Goal: Task Accomplishment & Management: Manage account settings

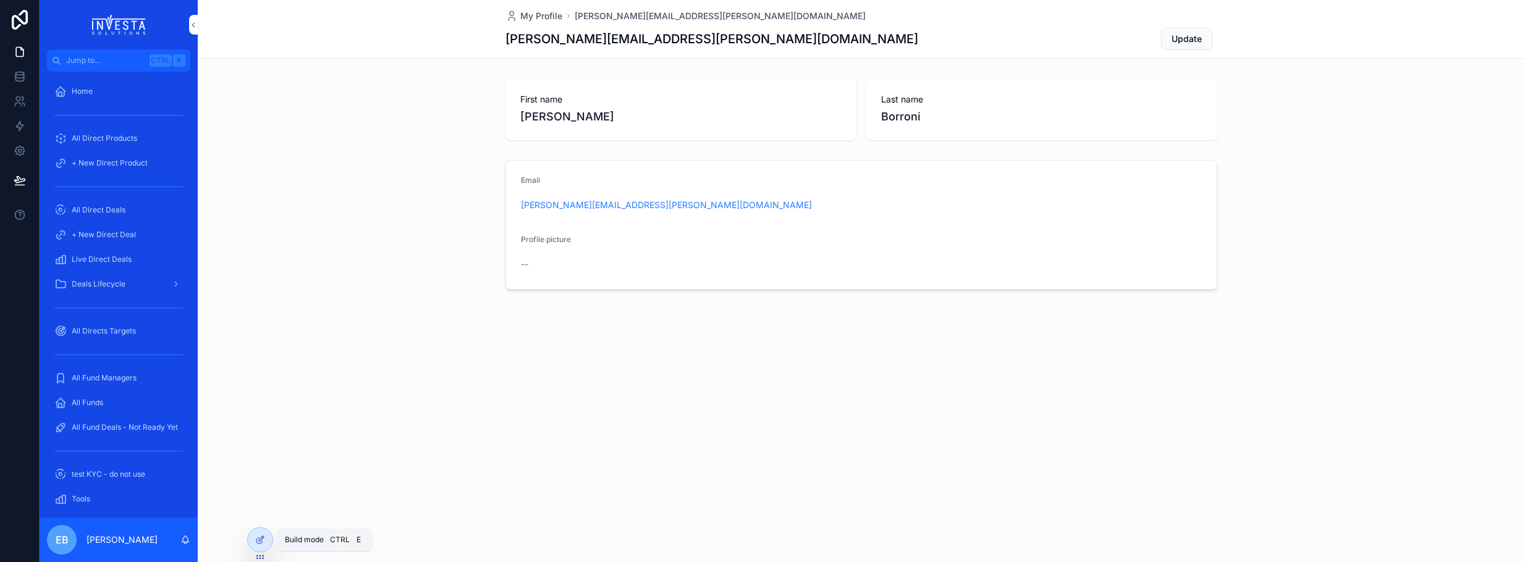
click at [257, 541] on icon at bounding box center [260, 540] width 10 height 10
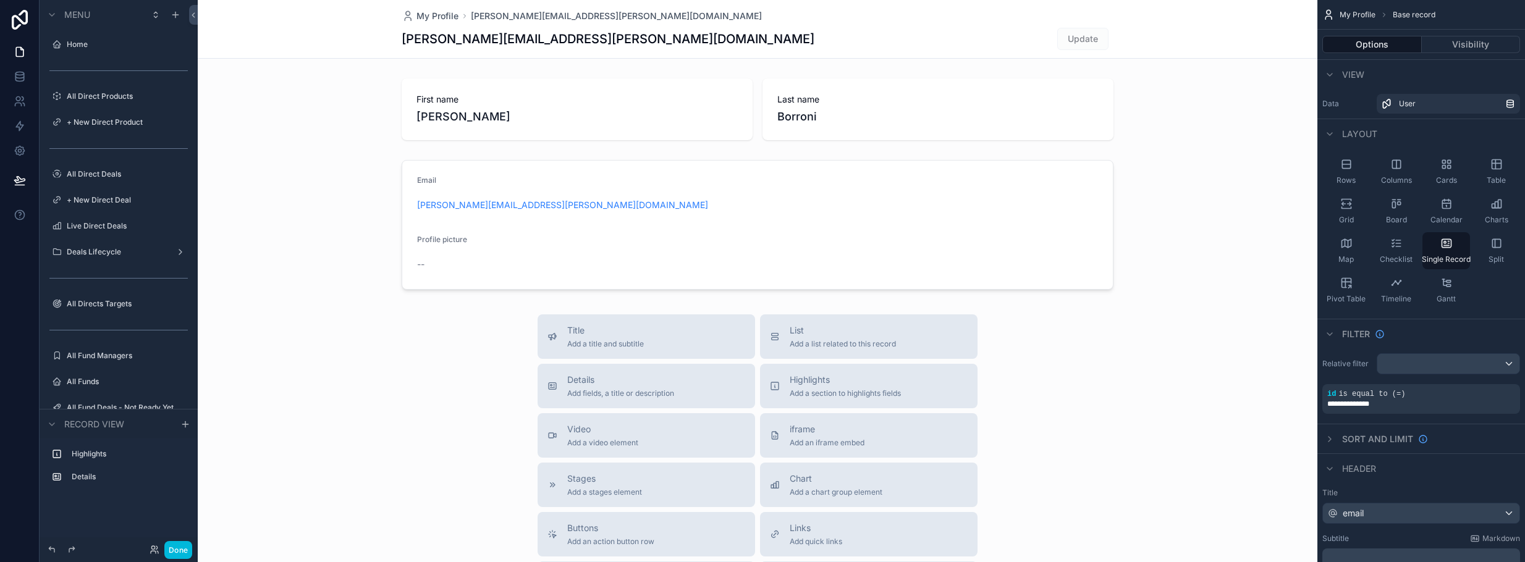
click at [54, 9] on div "scrollable content" at bounding box center [51, 14] width 15 height 15
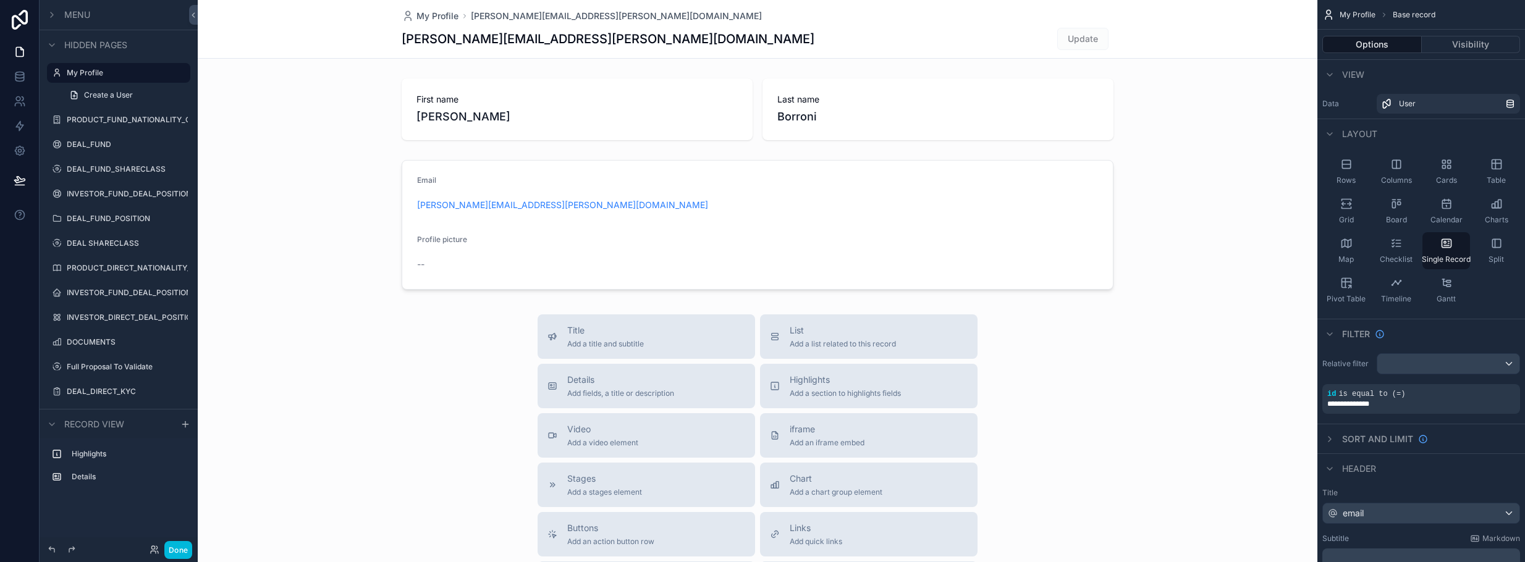
click at [54, 9] on div "scrollable content" at bounding box center [51, 14] width 15 height 15
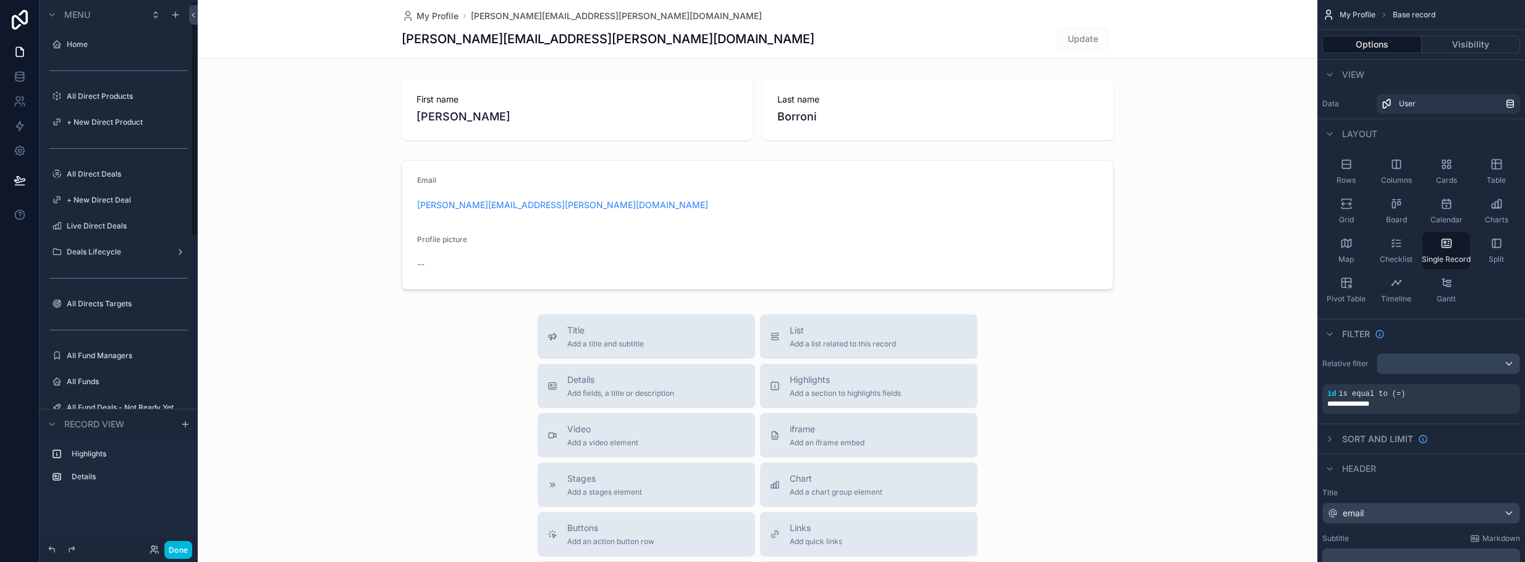
scroll to position [27, 0]
click at [20, 17] on icon at bounding box center [19, 20] width 25 height 20
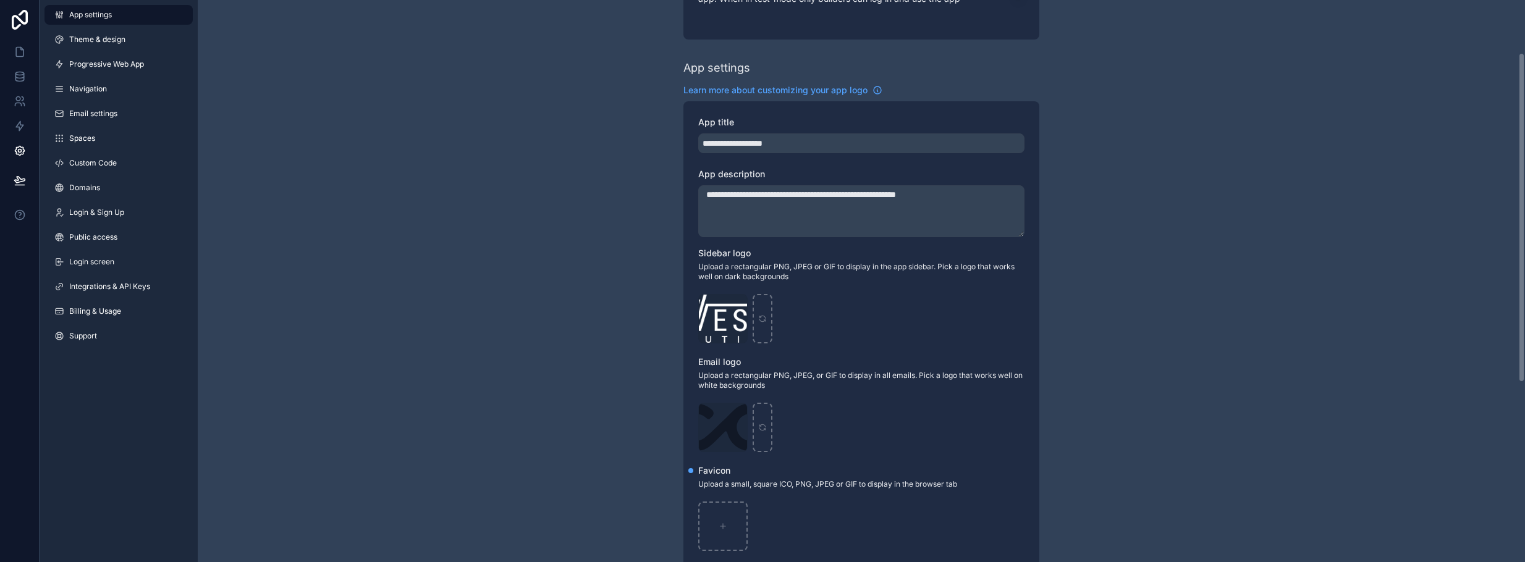
scroll to position [124, 0]
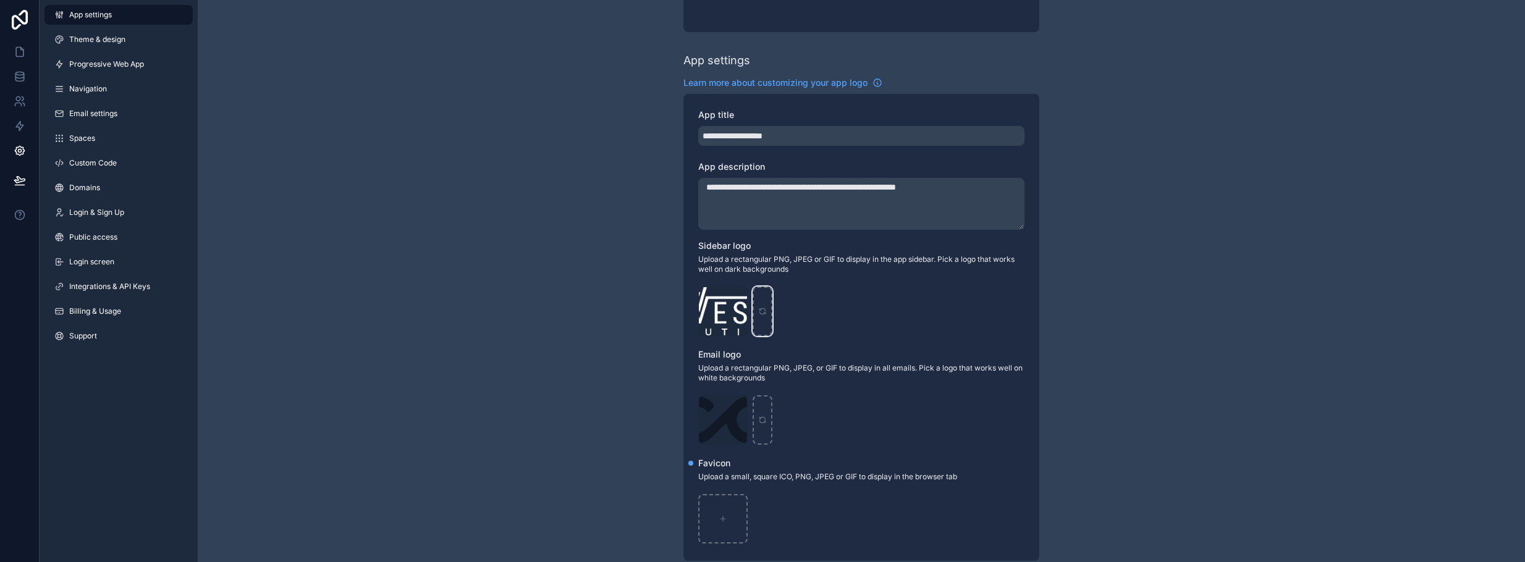
click at [762, 310] on icon "scrollable content" at bounding box center [762, 311] width 9 height 9
type input "**********"
click at [758, 306] on div "scrollable content" at bounding box center [762, 311] width 20 height 49
click at [14, 53] on icon at bounding box center [20, 52] width 12 height 12
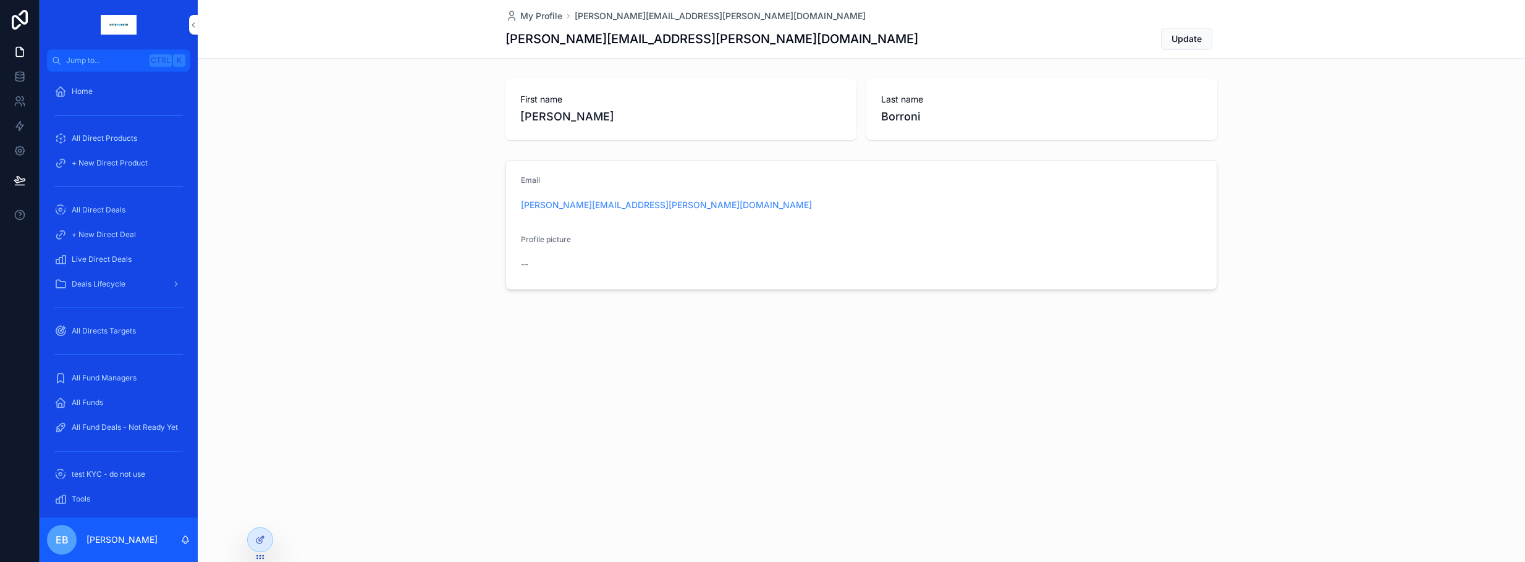
click at [25, 21] on icon at bounding box center [19, 20] width 25 height 20
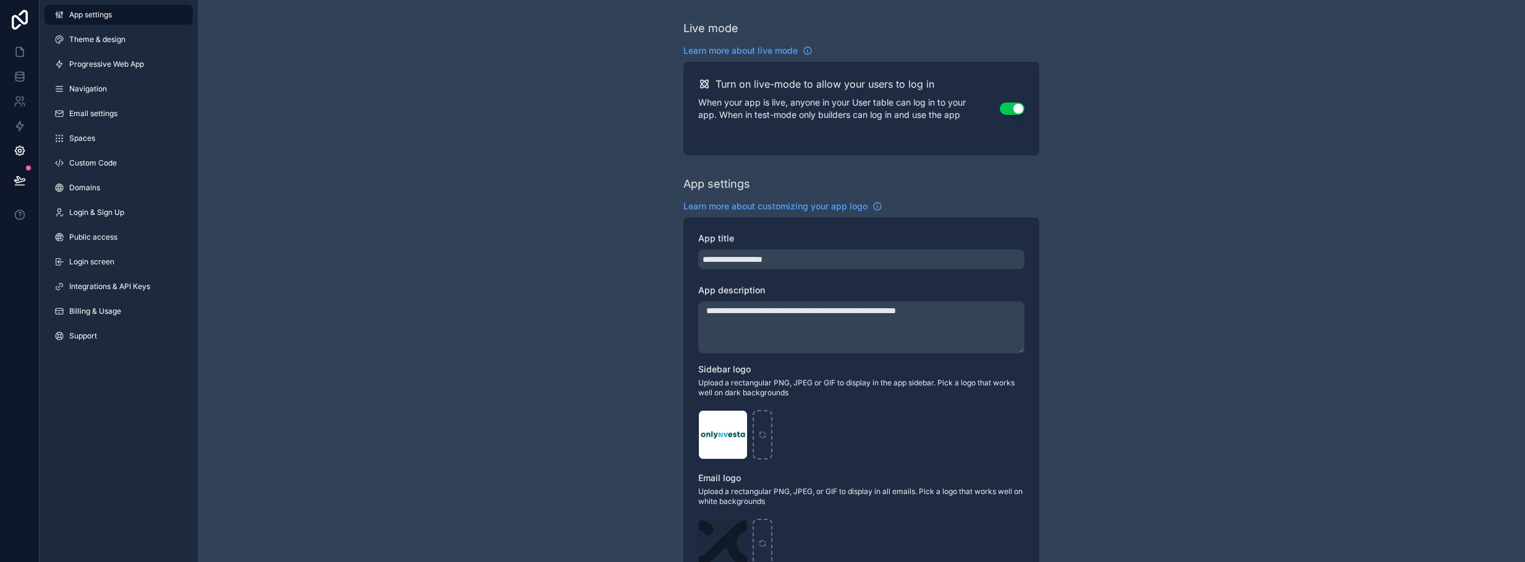
click at [93, 21] on link "App settings" at bounding box center [118, 15] width 148 height 20
click at [98, 36] on span "Theme & design" at bounding box center [97, 40] width 56 height 10
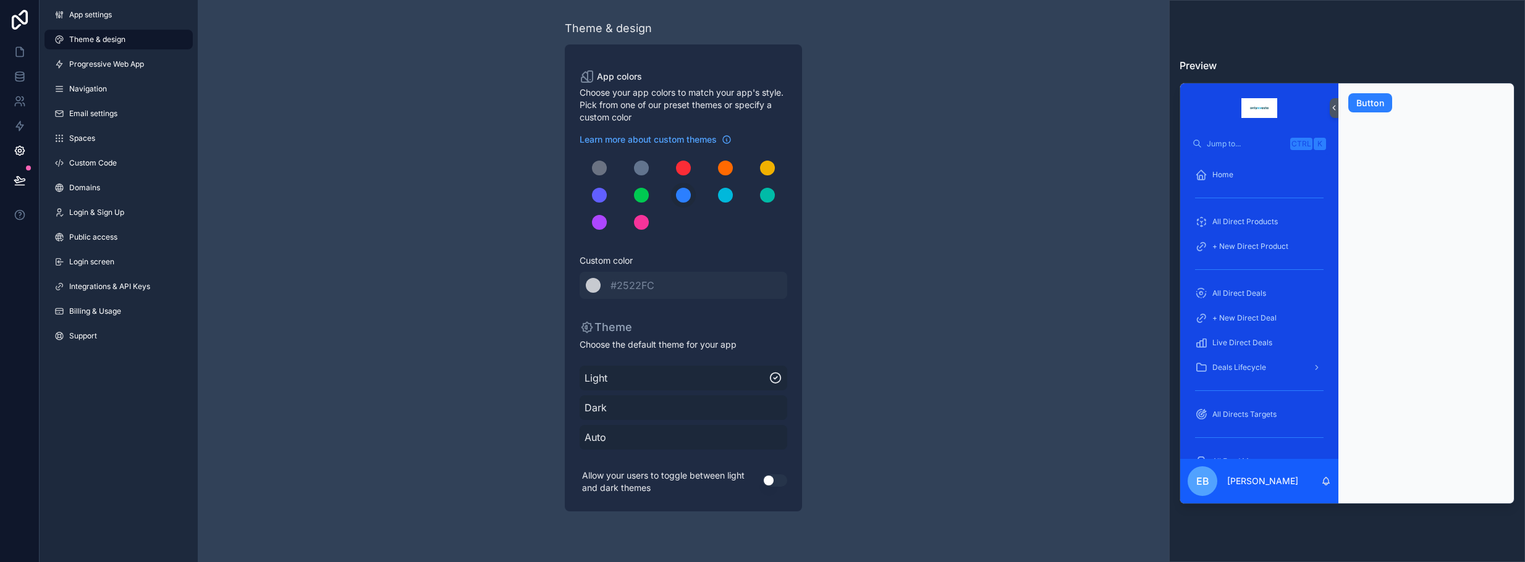
click at [75, 14] on span "App settings" at bounding box center [90, 15] width 43 height 10
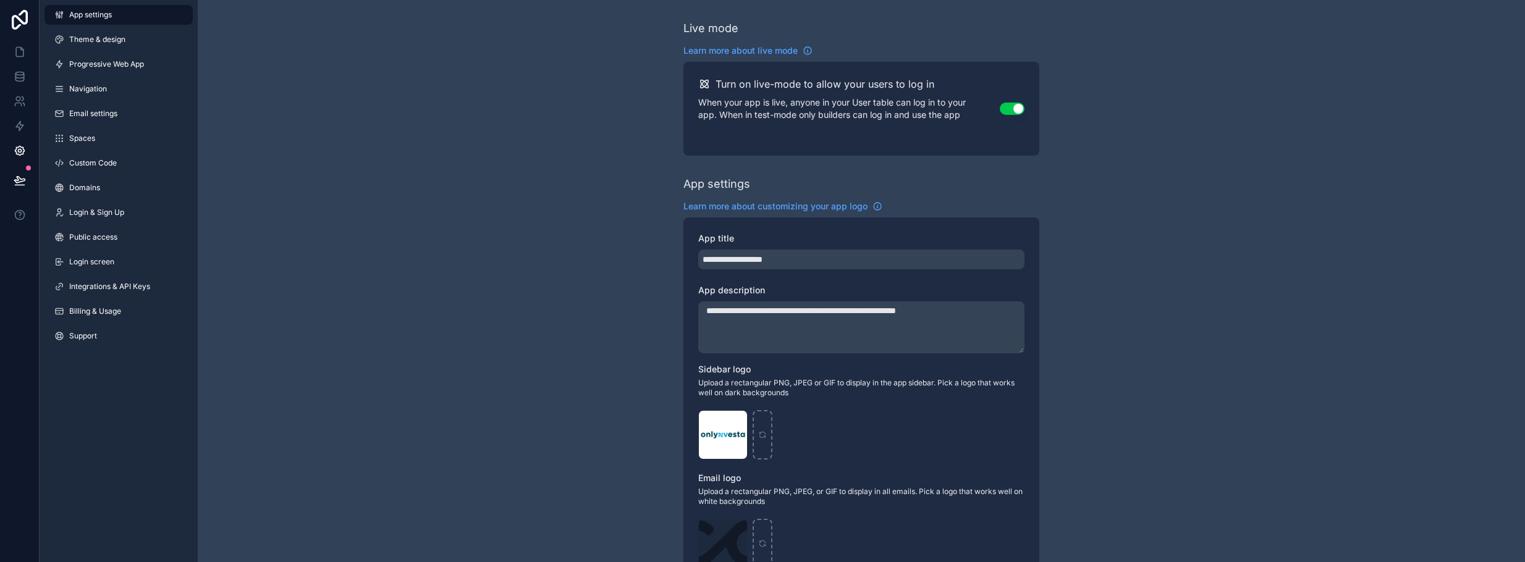
click at [0, 0] on div "scrollable content" at bounding box center [0, 0] width 0 height 0
click at [758, 437] on icon "scrollable content" at bounding box center [762, 435] width 9 height 9
type input "**********"
click at [22, 56] on icon at bounding box center [20, 52] width 12 height 12
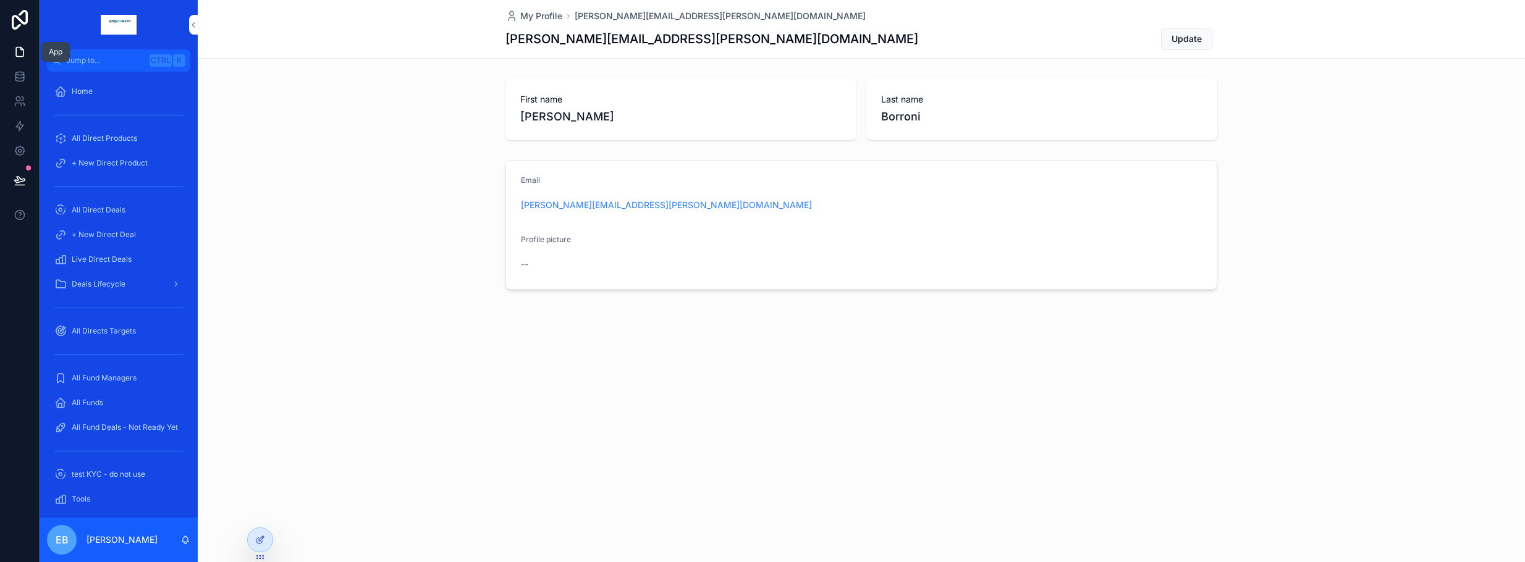
click at [22, 45] on link at bounding box center [19, 52] width 39 height 25
click at [14, 23] on icon at bounding box center [20, 20] width 16 height 20
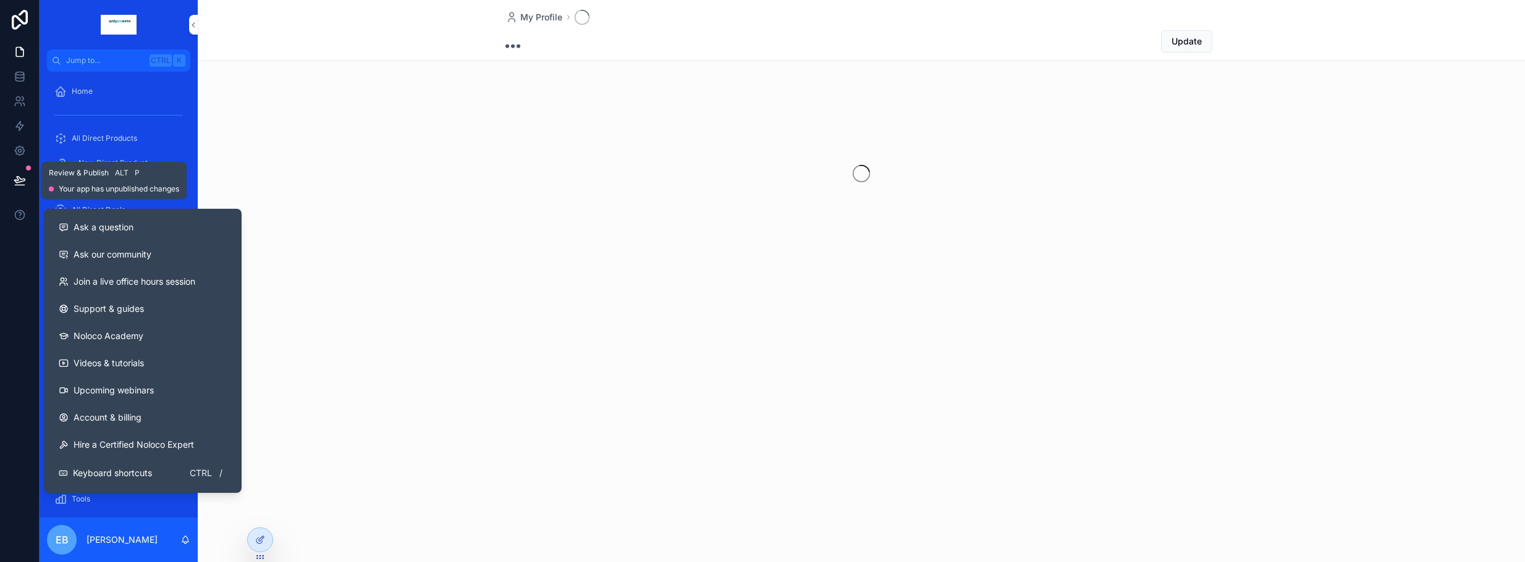
click at [22, 184] on icon at bounding box center [20, 180] width 12 height 12
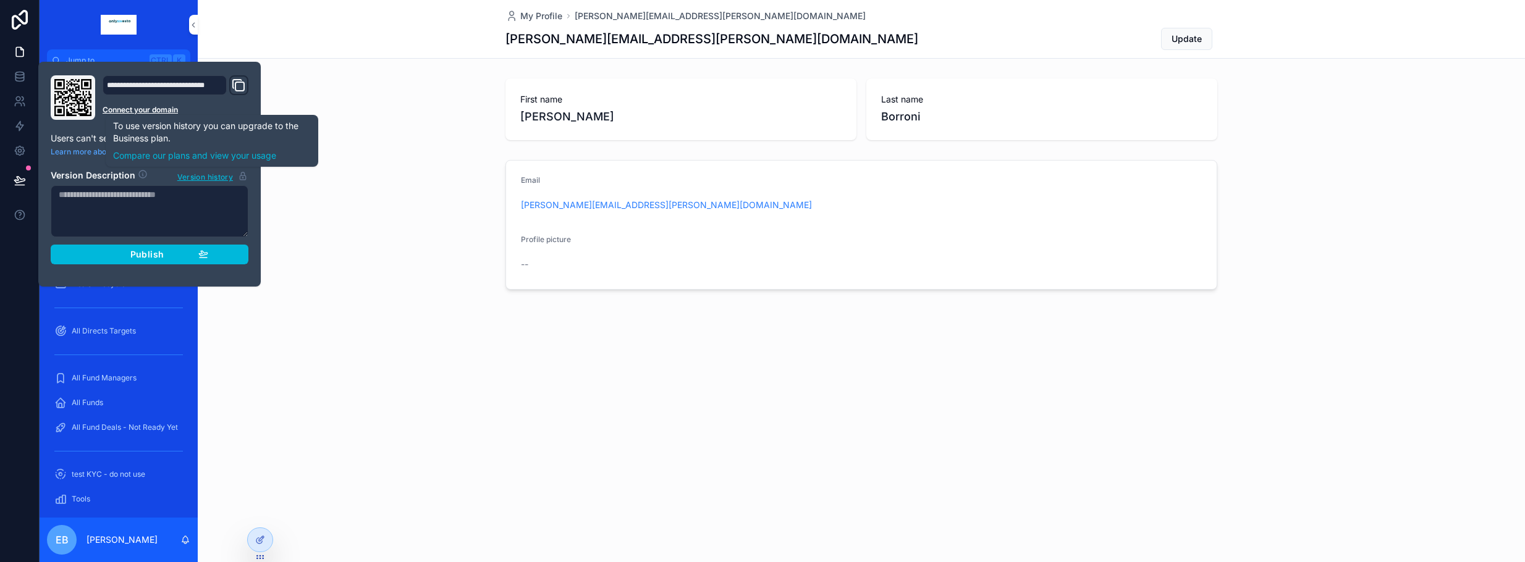
click at [198, 179] on span "Version history" at bounding box center [205, 176] width 56 height 12
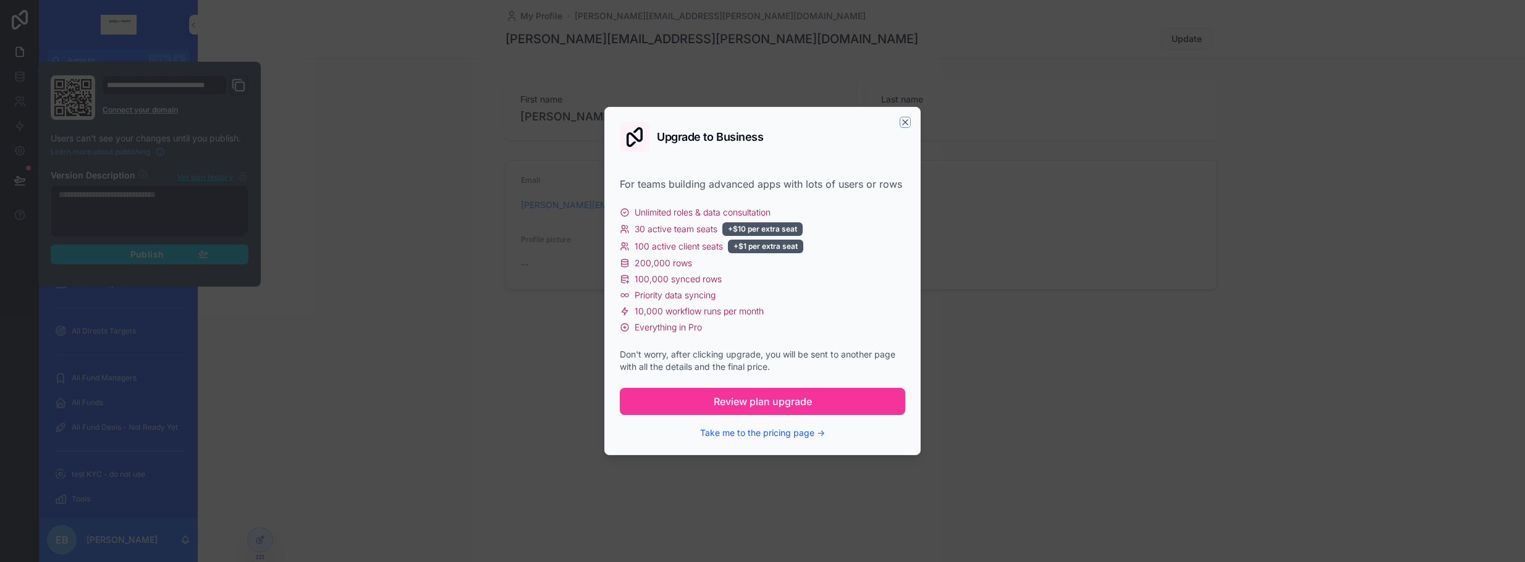
click at [901, 121] on icon "button" at bounding box center [905, 122] width 10 height 10
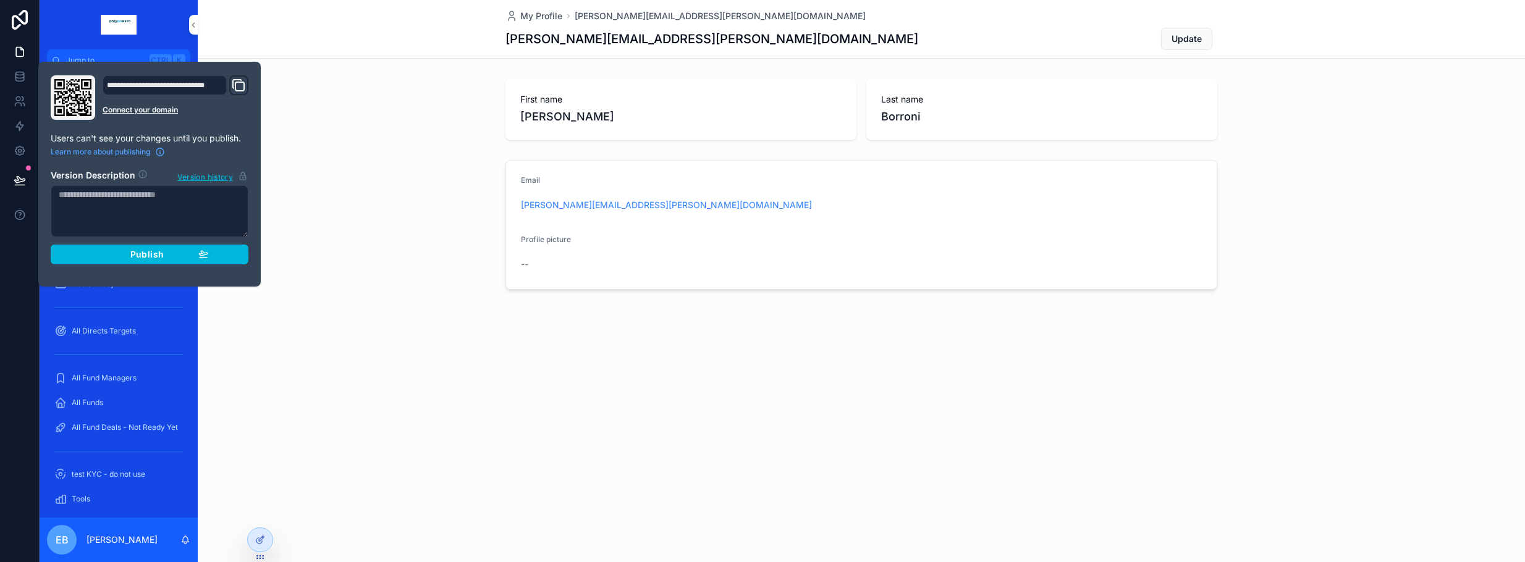
click at [303, 70] on div "My Profile emanuele.borroni@investasolutions.com emanuele.borroni@investasoluti…" at bounding box center [861, 187] width 1327 height 374
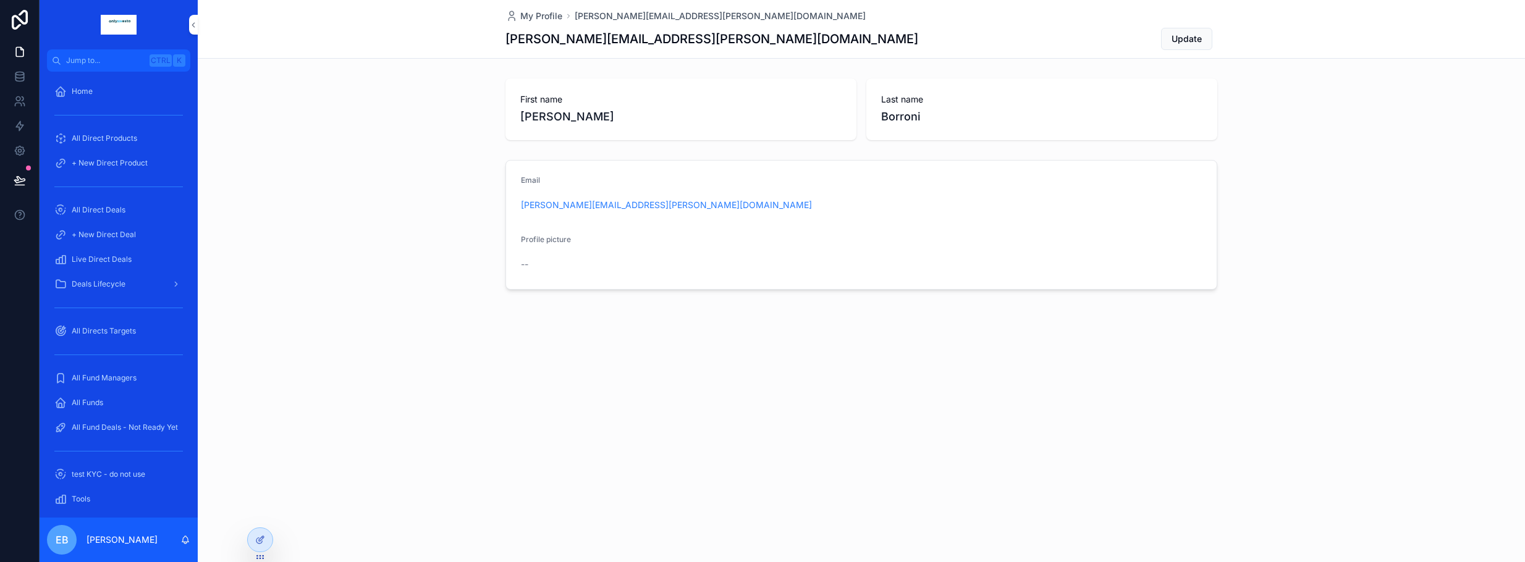
click at [11, 22] on icon at bounding box center [19, 20] width 25 height 20
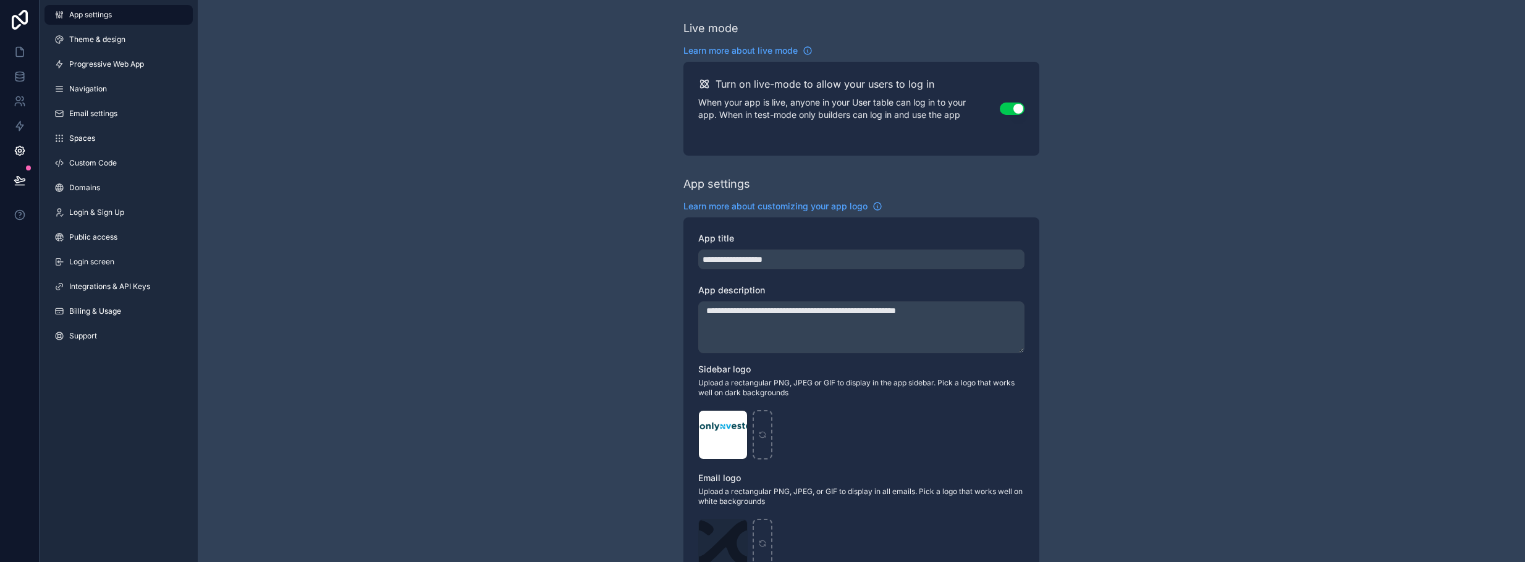
click at [0, 0] on div "scrollable content" at bounding box center [0, 0] width 0 height 0
click at [0, 0] on icon "scrollable content" at bounding box center [0, 0] width 0 height 0
click at [767, 436] on div "scrollable content" at bounding box center [762, 434] width 20 height 49
type input "**********"
click at [15, 56] on icon at bounding box center [20, 52] width 12 height 12
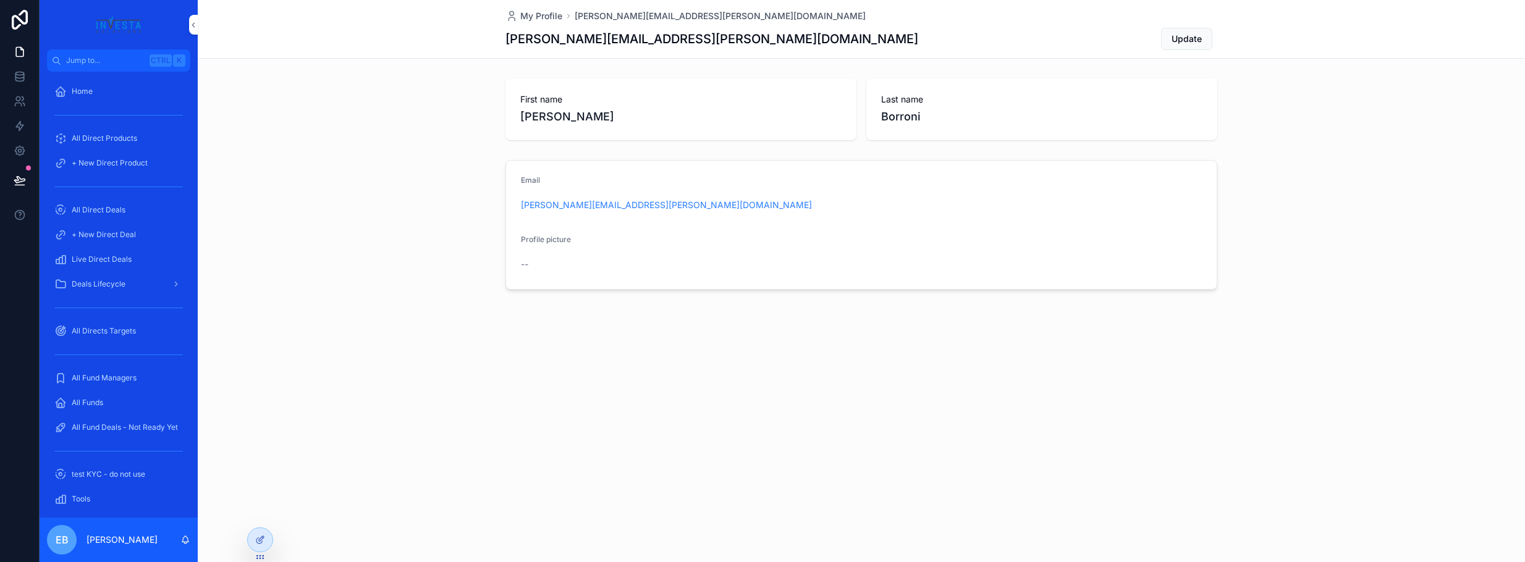
click at [9, 21] on icon at bounding box center [19, 20] width 25 height 20
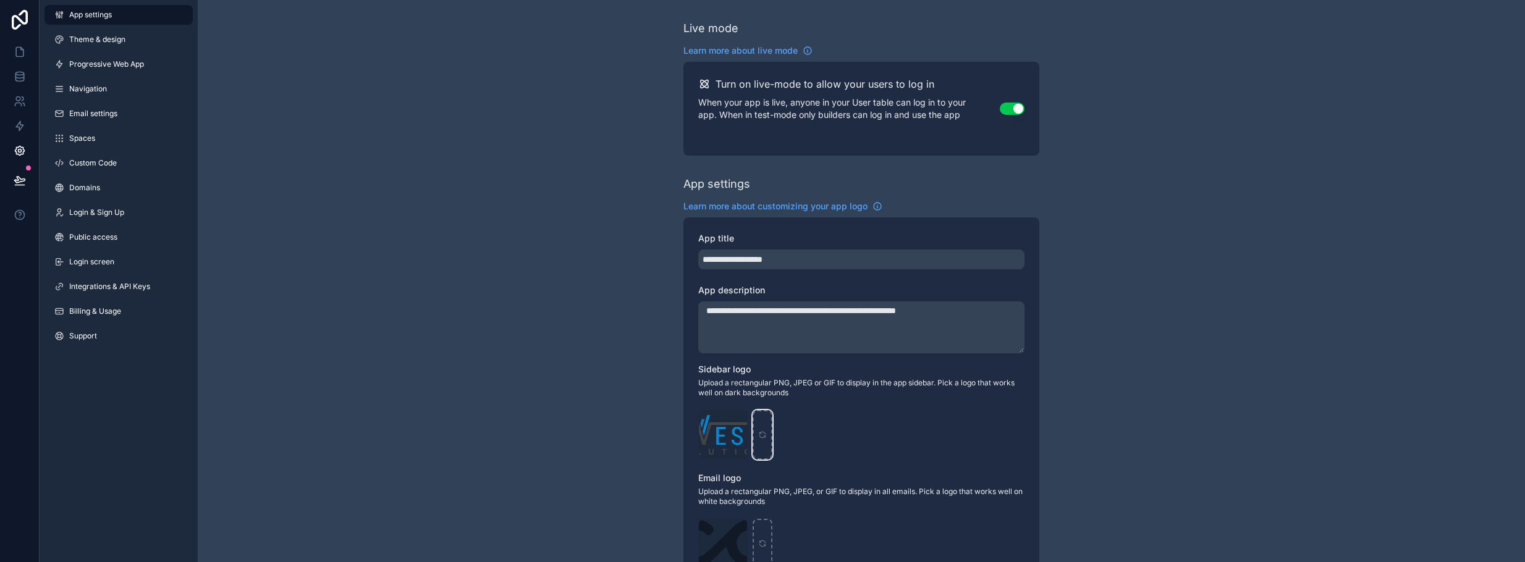
click at [765, 425] on div "scrollable content" at bounding box center [762, 434] width 20 height 49
type input "**********"
click at [21, 51] on icon at bounding box center [20, 52] width 12 height 12
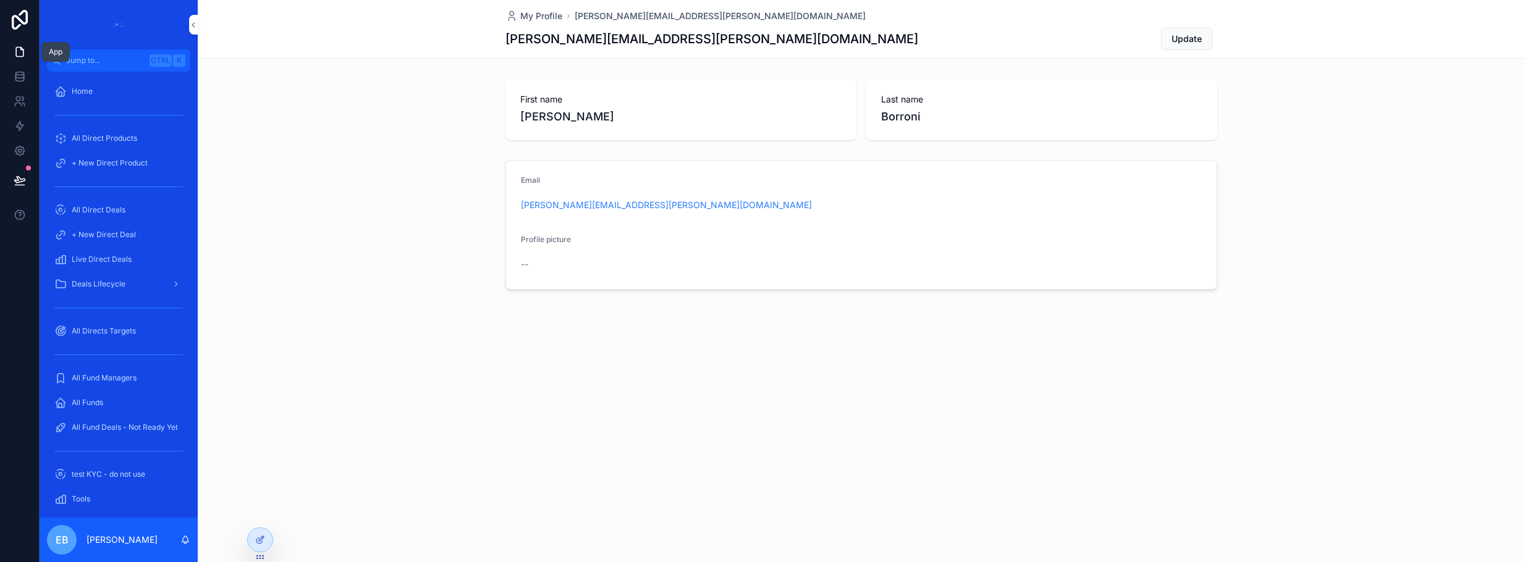
click at [14, 53] on icon at bounding box center [20, 52] width 12 height 12
click at [20, 28] on icon at bounding box center [19, 20] width 25 height 20
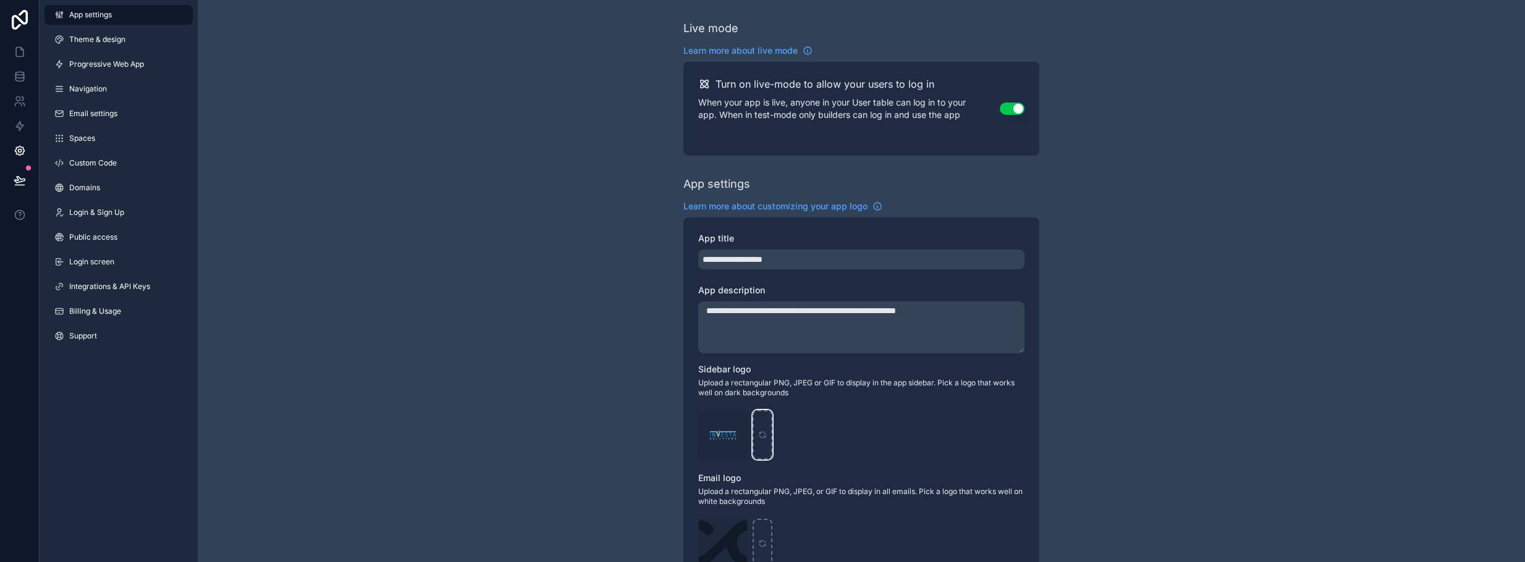
click at [760, 421] on div "scrollable content" at bounding box center [762, 434] width 20 height 49
type input "**********"
click at [20, 48] on icon at bounding box center [19, 52] width 7 height 9
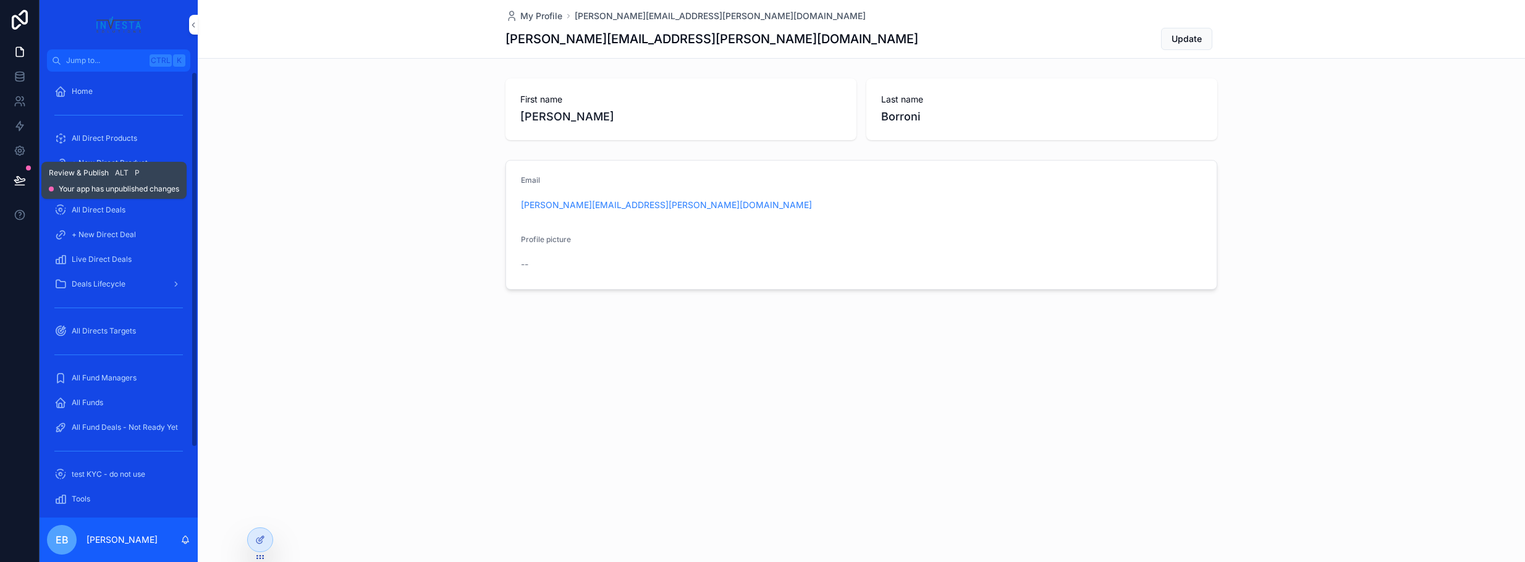
click at [23, 173] on button at bounding box center [19, 180] width 27 height 35
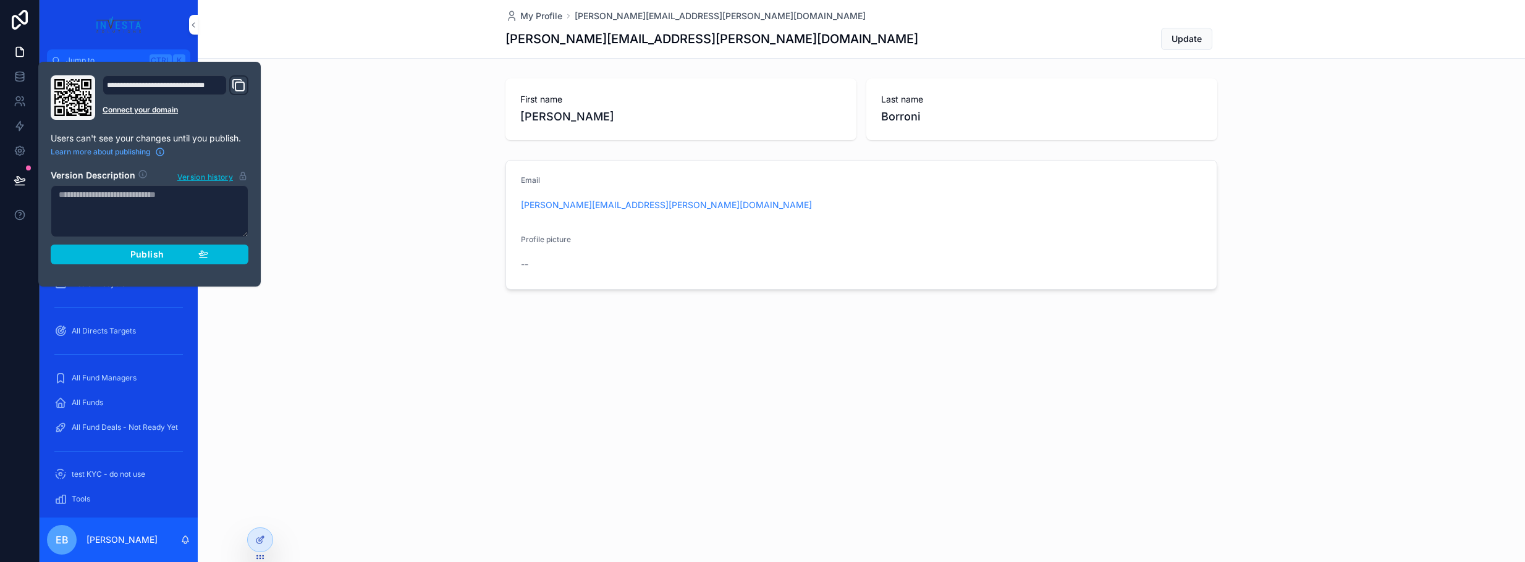
click at [204, 253] on icon "button" at bounding box center [203, 253] width 9 height 5
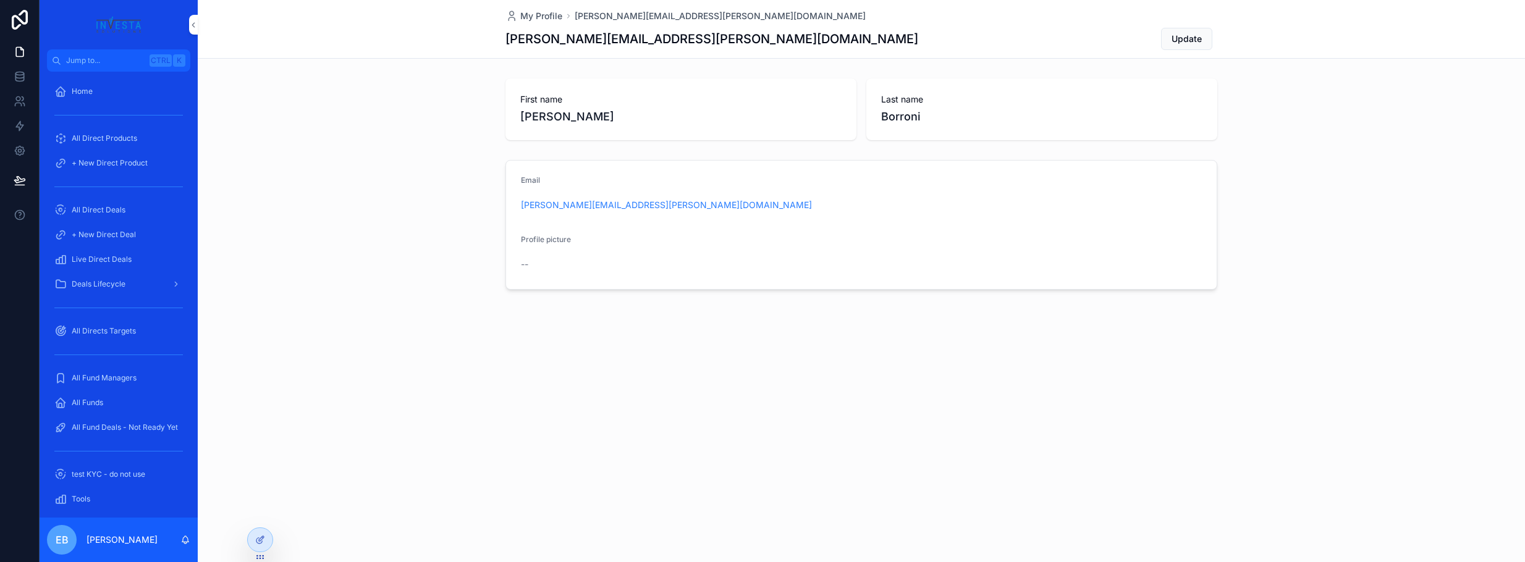
click at [310, 61] on div "My Profile [PERSON_NAME][EMAIL_ADDRESS][PERSON_NAME][DOMAIN_NAME] [PERSON_NAME]…" at bounding box center [861, 187] width 1327 height 374
click at [23, 54] on icon at bounding box center [19, 52] width 7 height 9
click at [101, 260] on span "Live Direct Deals" at bounding box center [102, 260] width 60 height 10
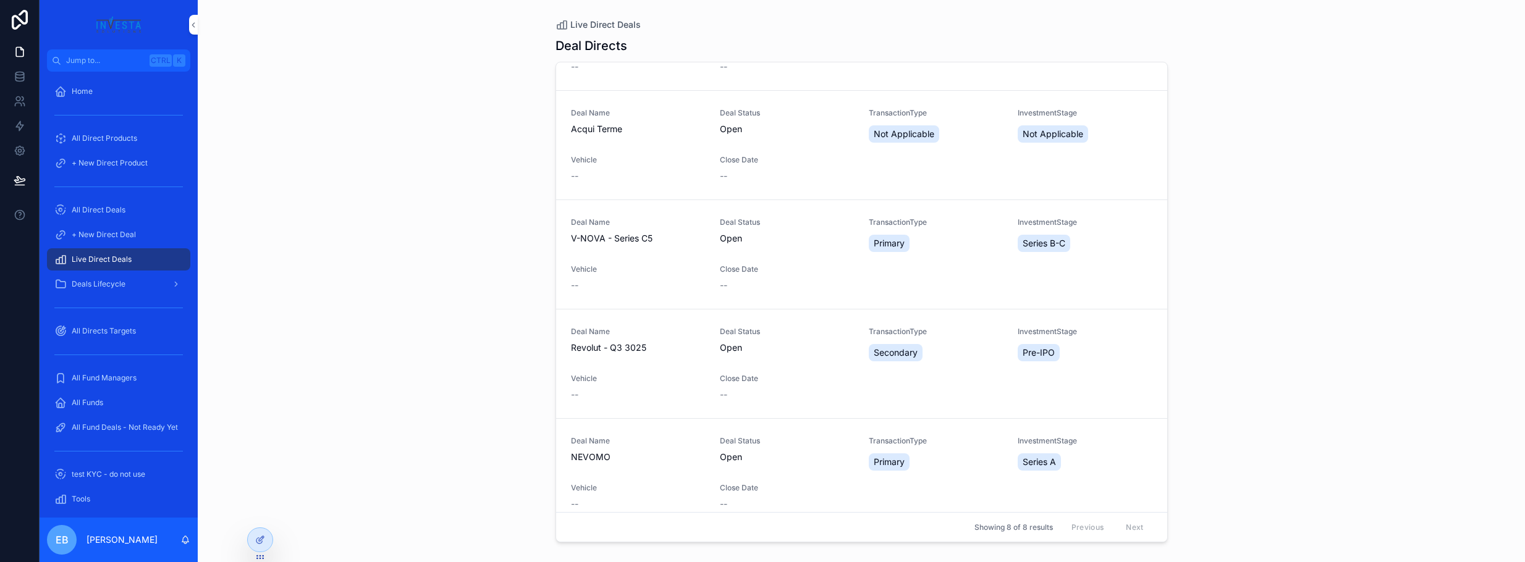
scroll to position [428, 0]
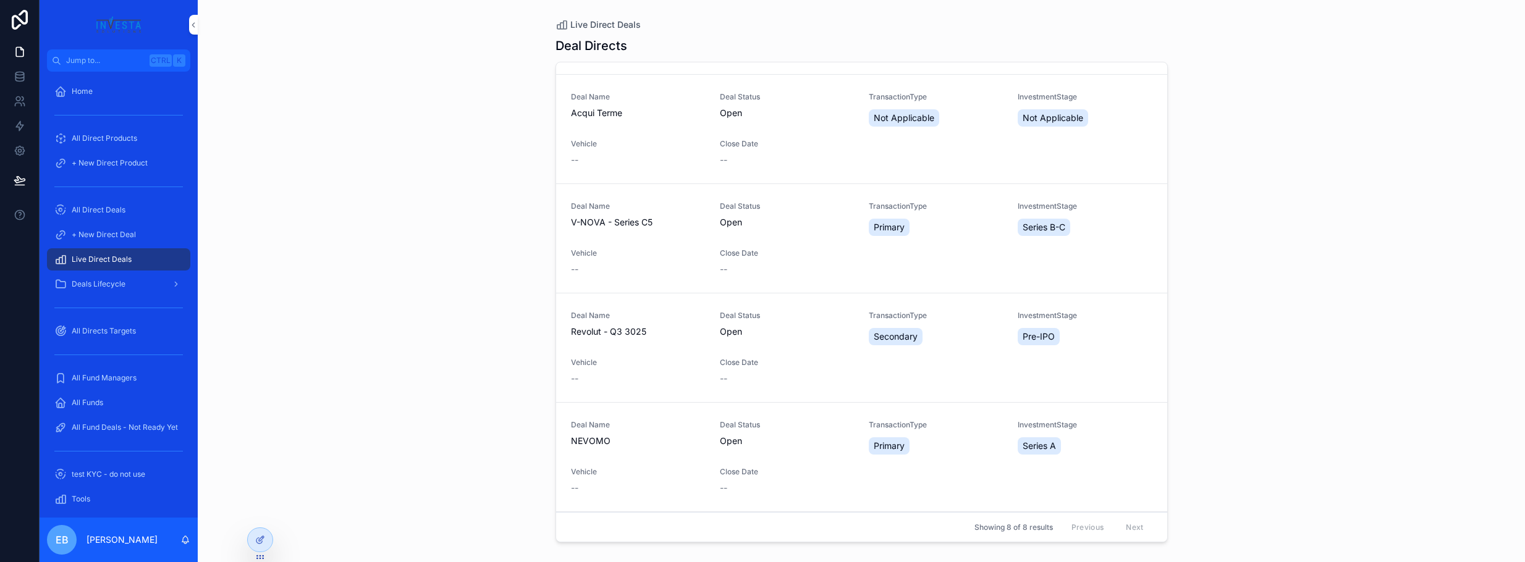
click at [655, 233] on div "Deal Name V-NOVA - Series C5" at bounding box center [638, 219] width 134 height 37
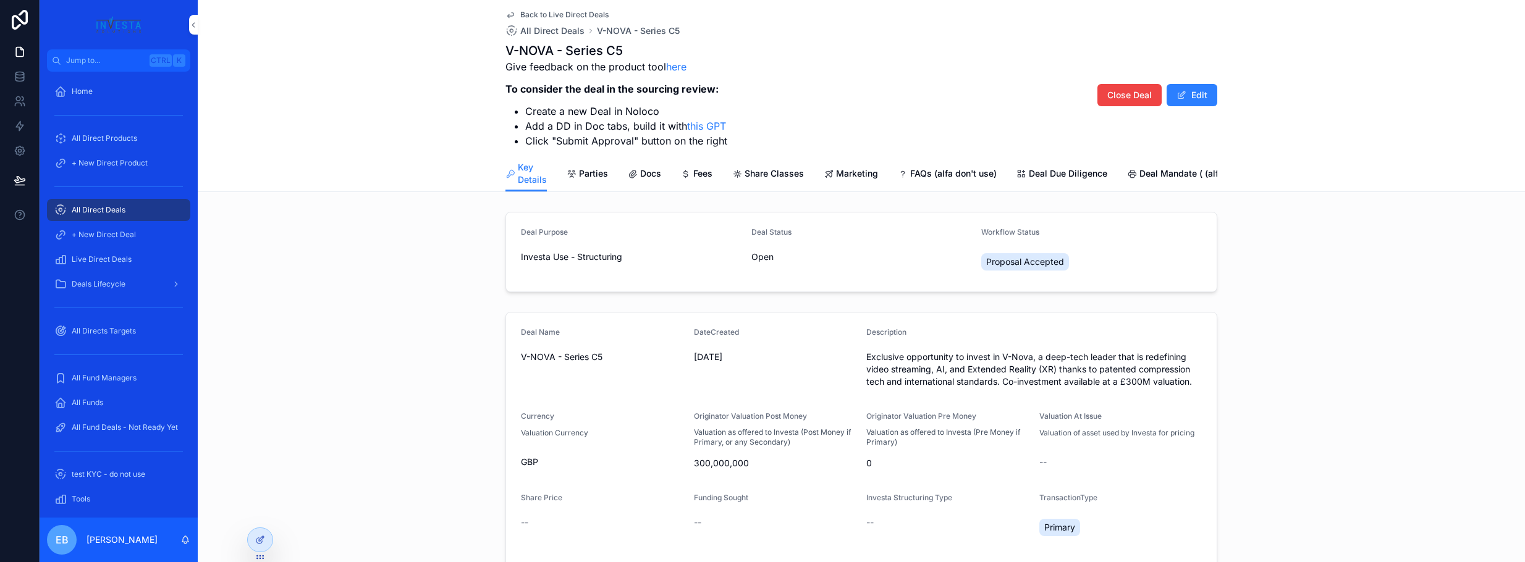
click at [1115, 97] on span "Close Deal" at bounding box center [1129, 95] width 44 height 12
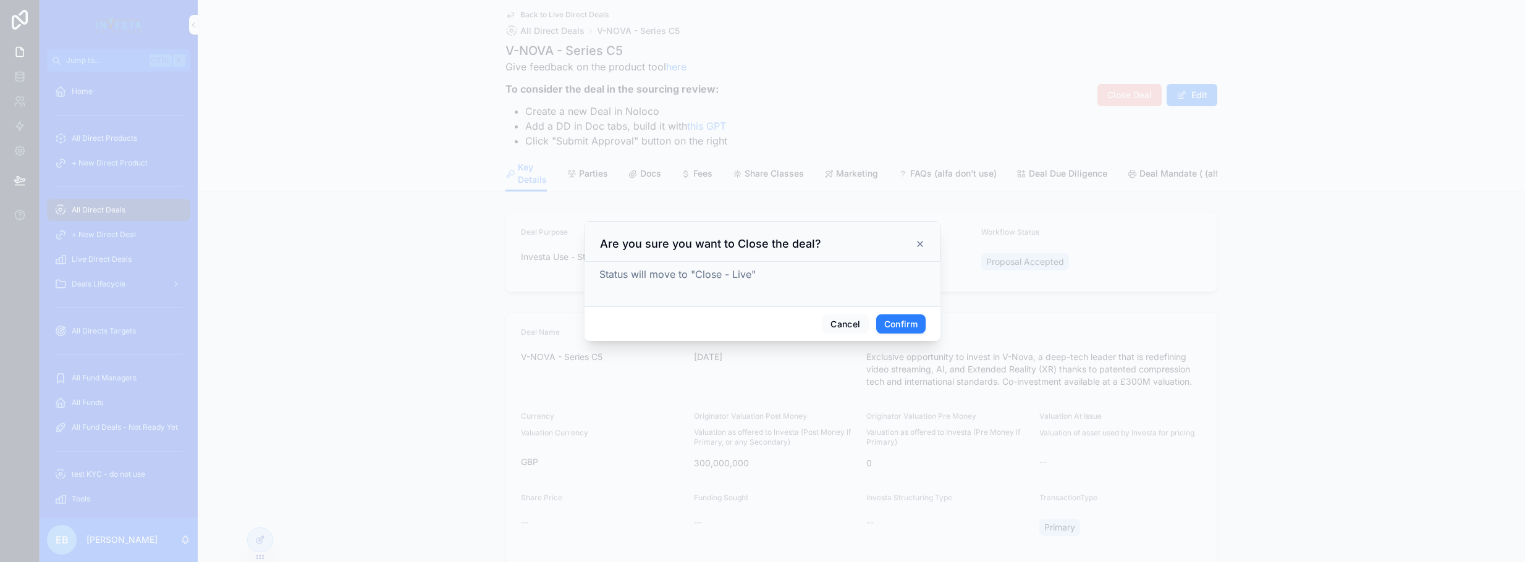
click at [902, 324] on button "Confirm" at bounding box center [900, 324] width 49 height 20
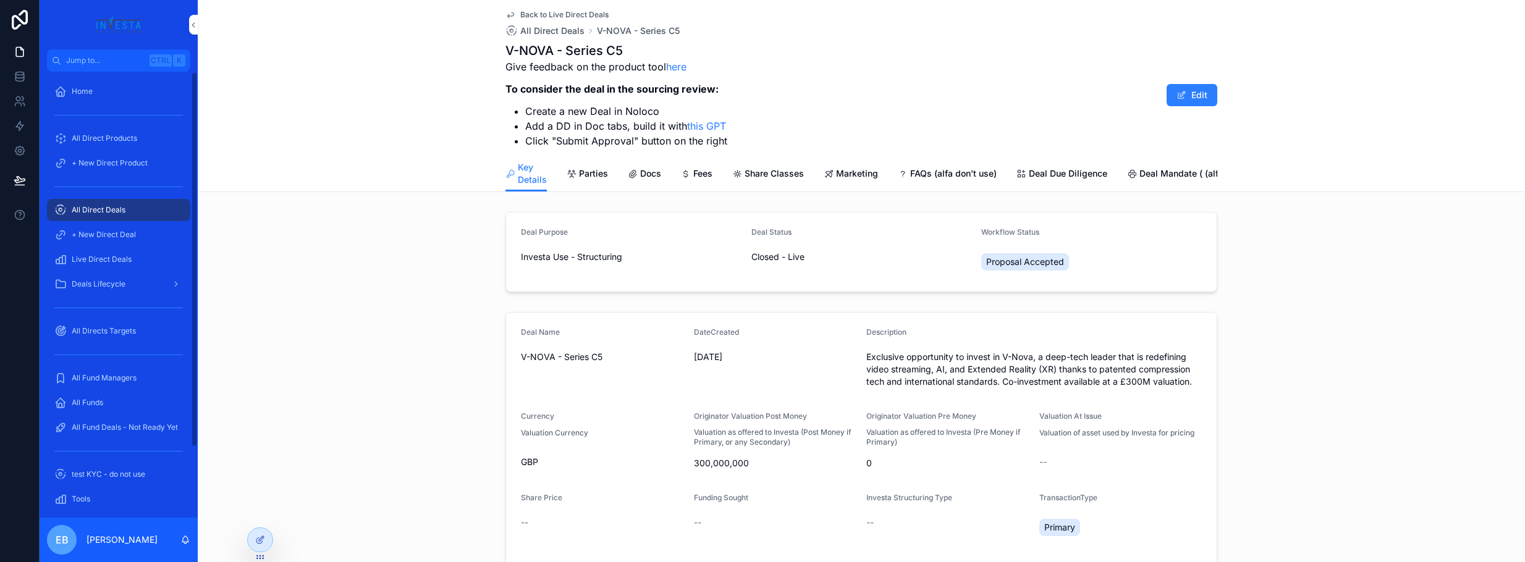
click at [88, 255] on span "Live Direct Deals" at bounding box center [102, 260] width 60 height 10
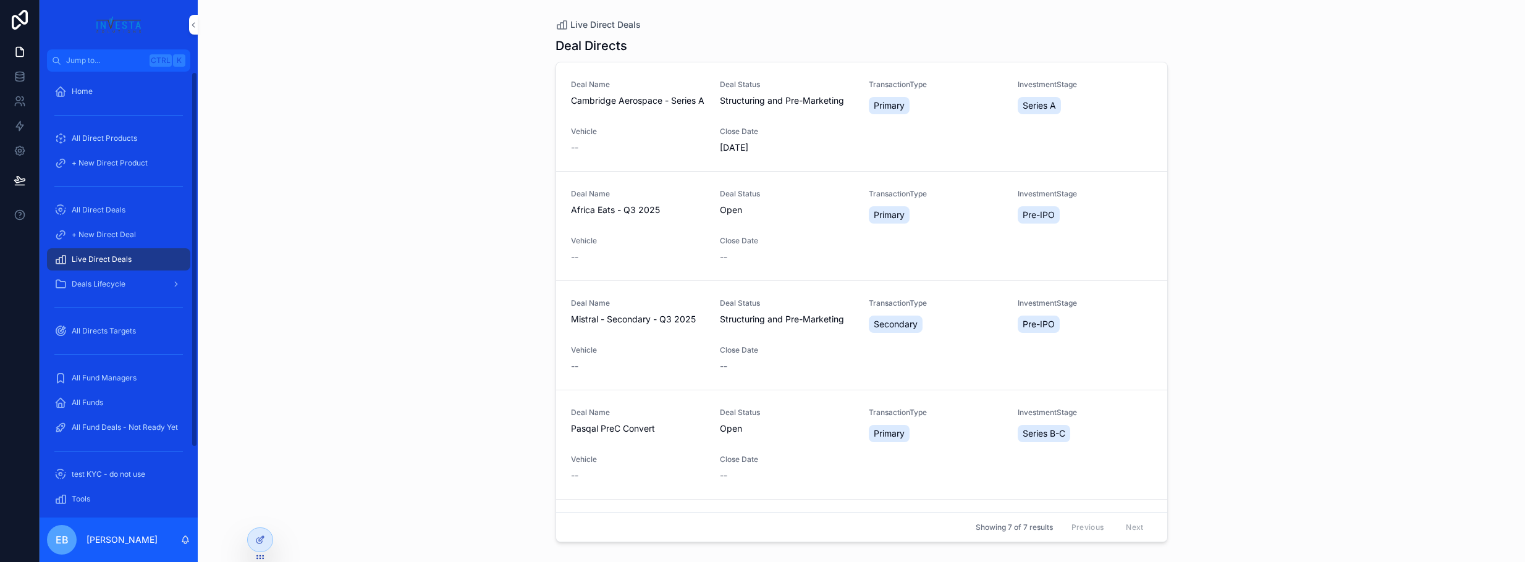
click at [101, 208] on span "All Direct Deals" at bounding box center [99, 210] width 54 height 10
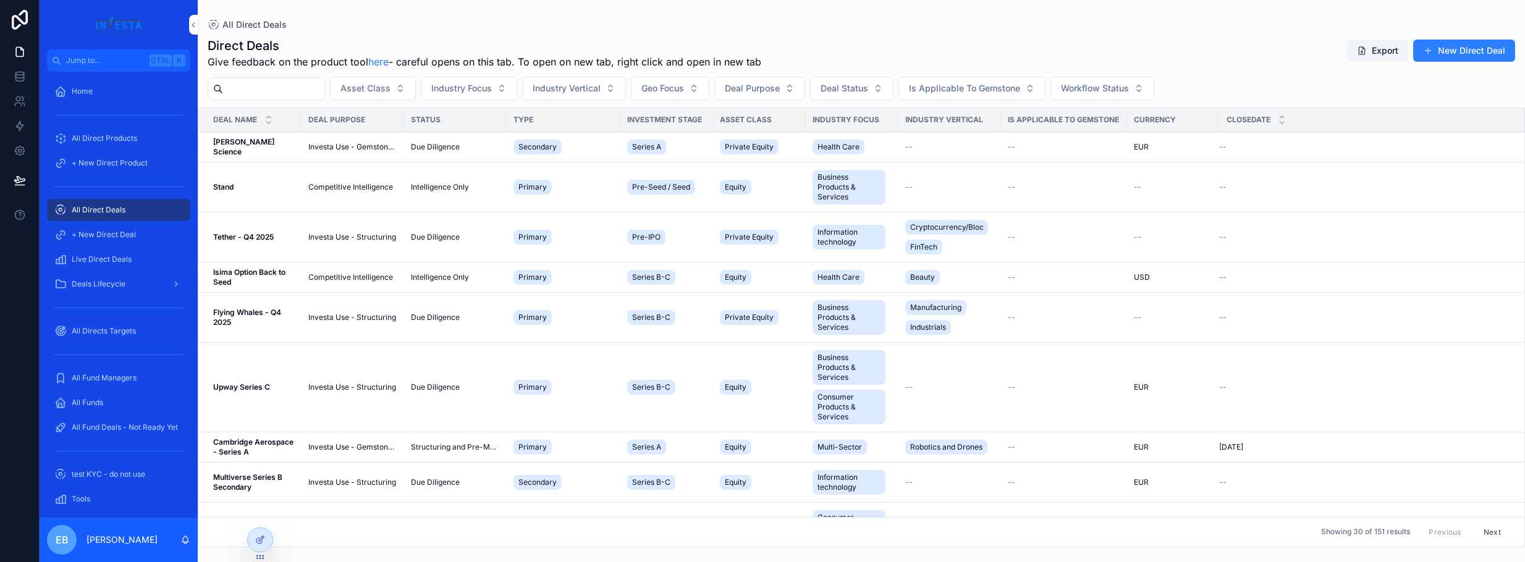
click at [276, 93] on input "scrollable content" at bounding box center [273, 88] width 101 height 17
type input "*****"
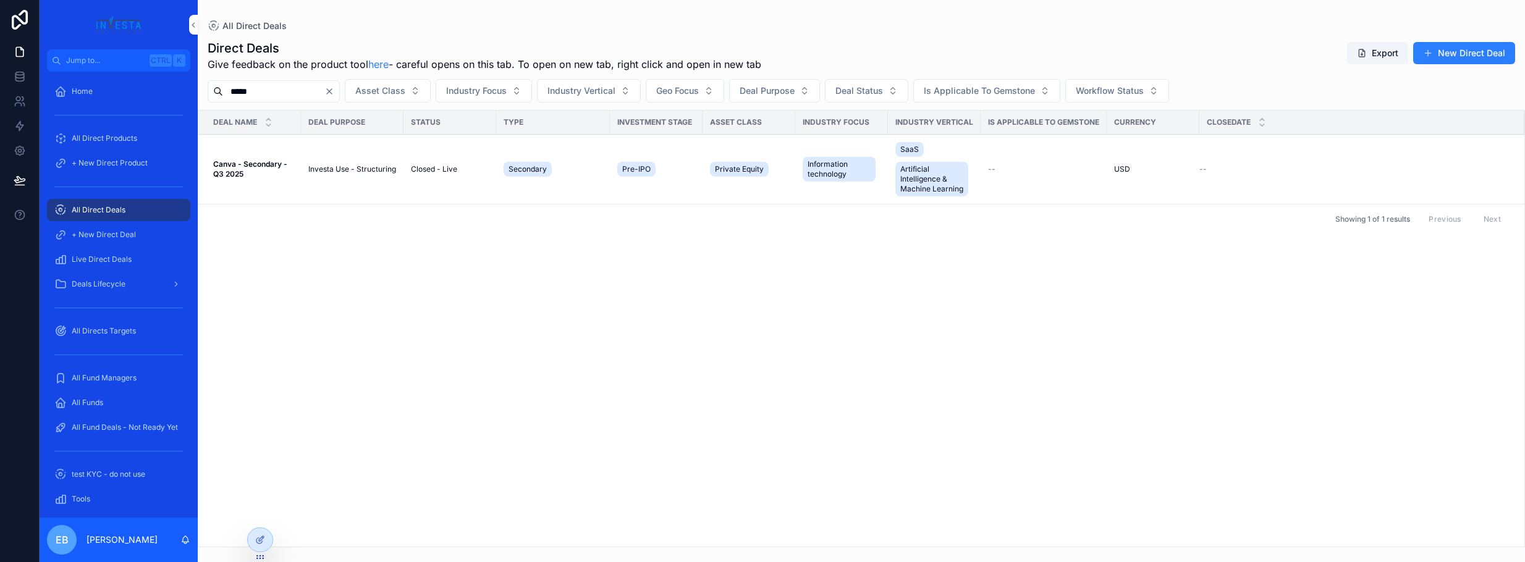
click at [256, 168] on strong "Canva - Secondary - Q3 2025" at bounding box center [251, 168] width 76 height 19
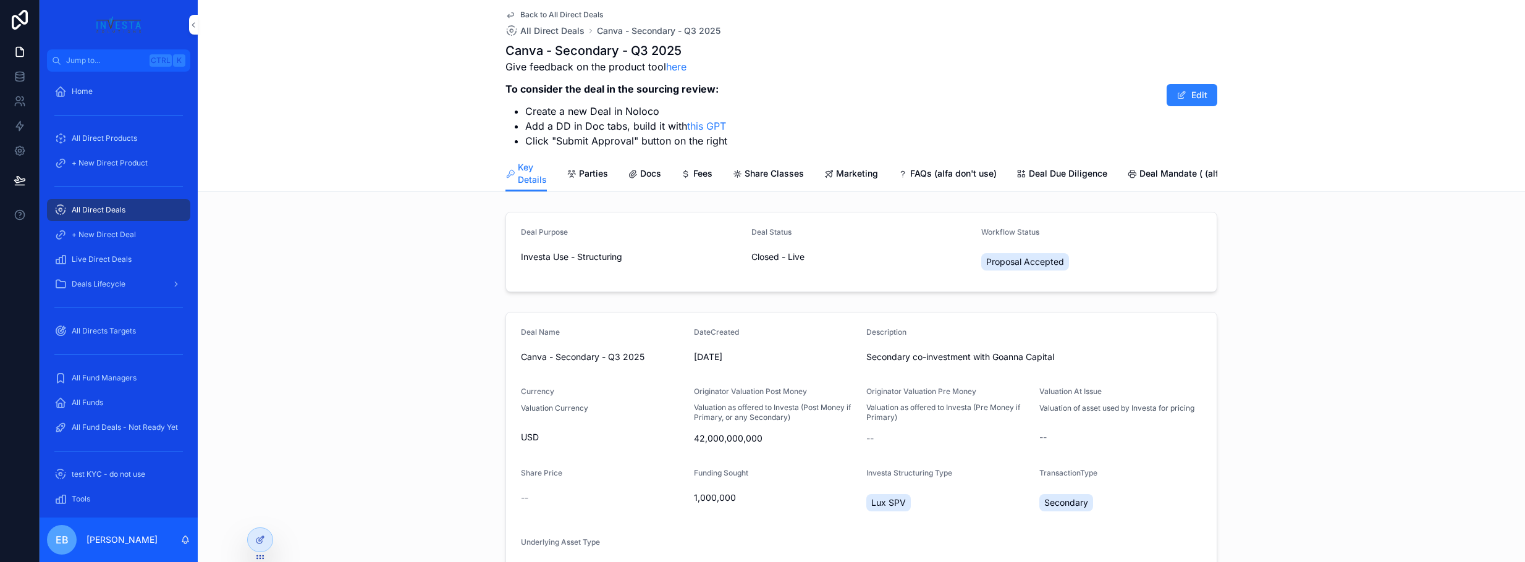
click at [100, 133] on span "All Direct Products" at bounding box center [104, 138] width 65 height 10
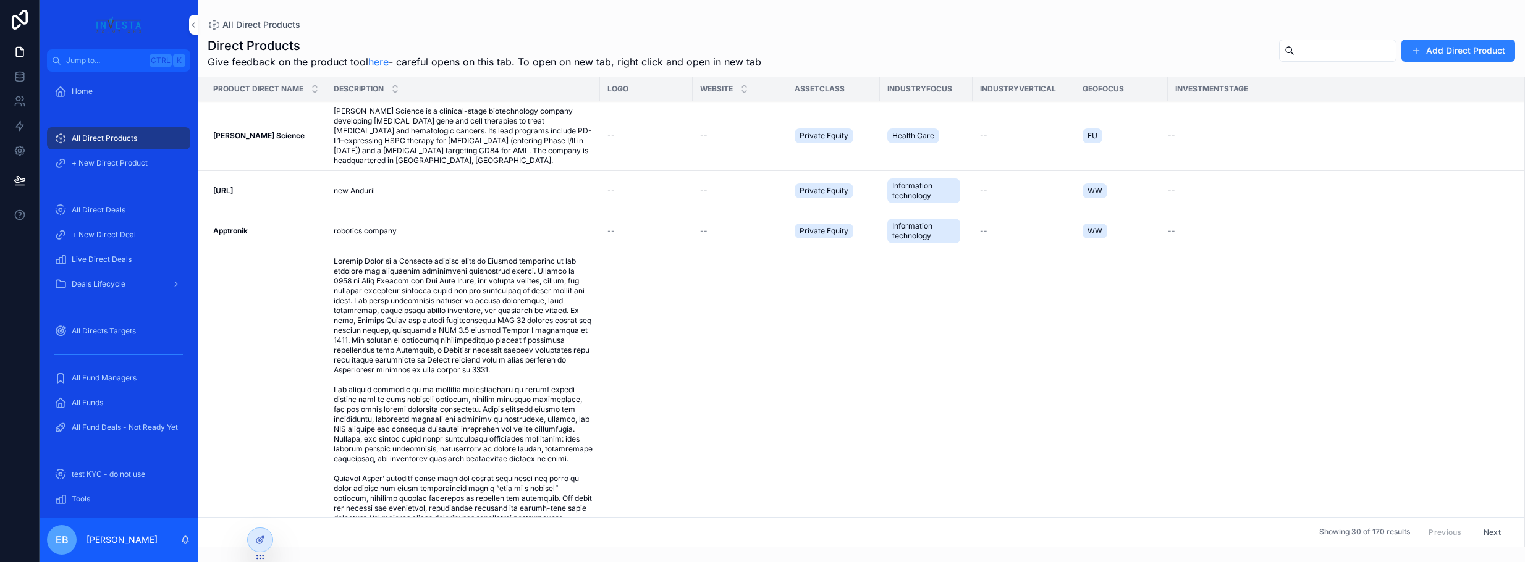
click at [1341, 45] on input "scrollable content" at bounding box center [1344, 50] width 101 height 17
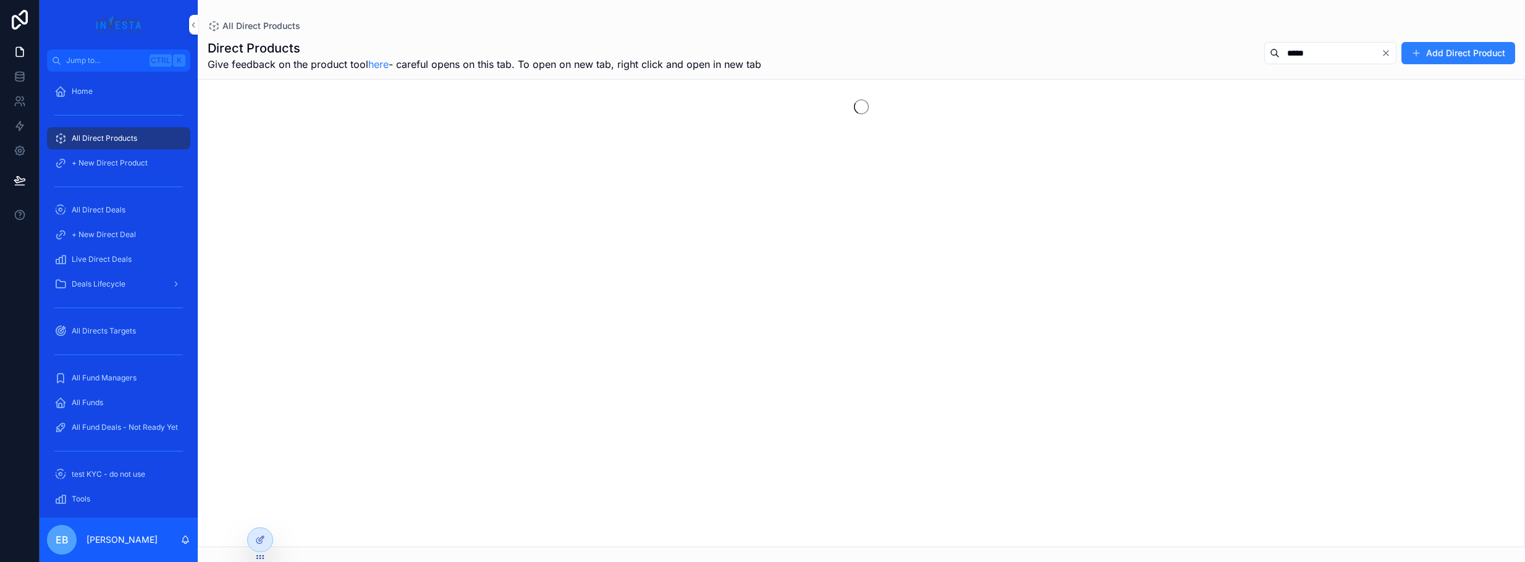
type input "*****"
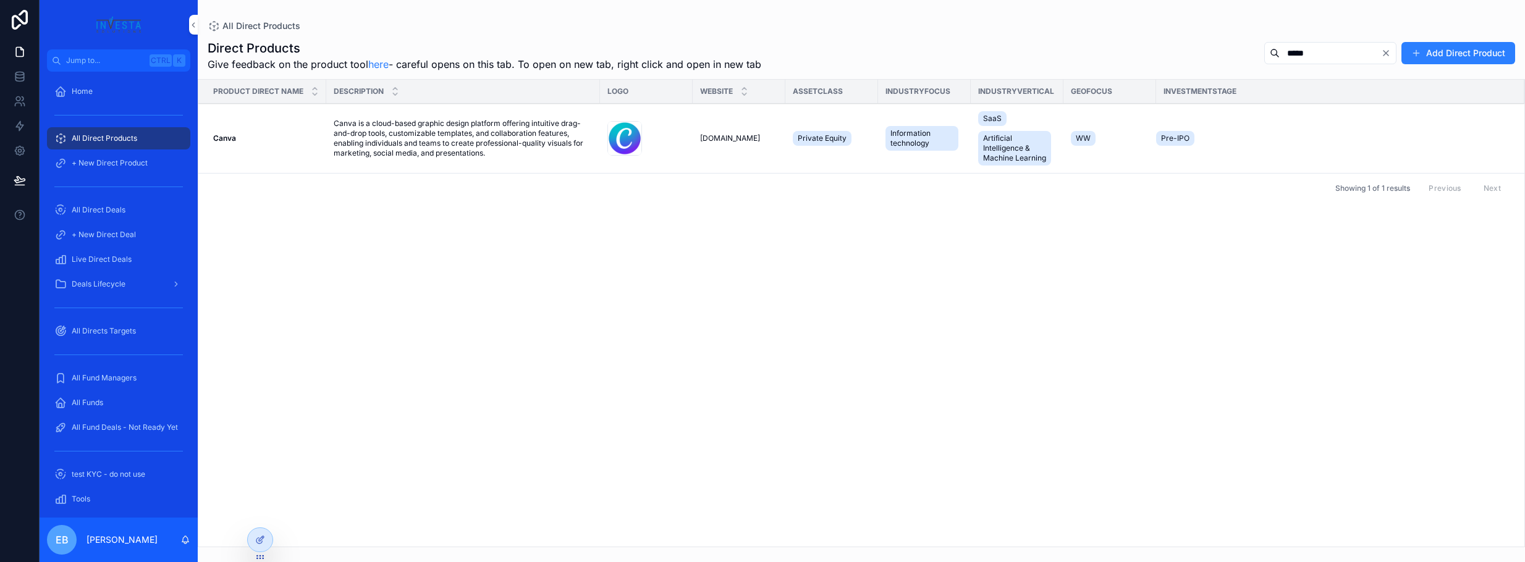
click at [632, 138] on div "scrollable content" at bounding box center [624, 138] width 35 height 35
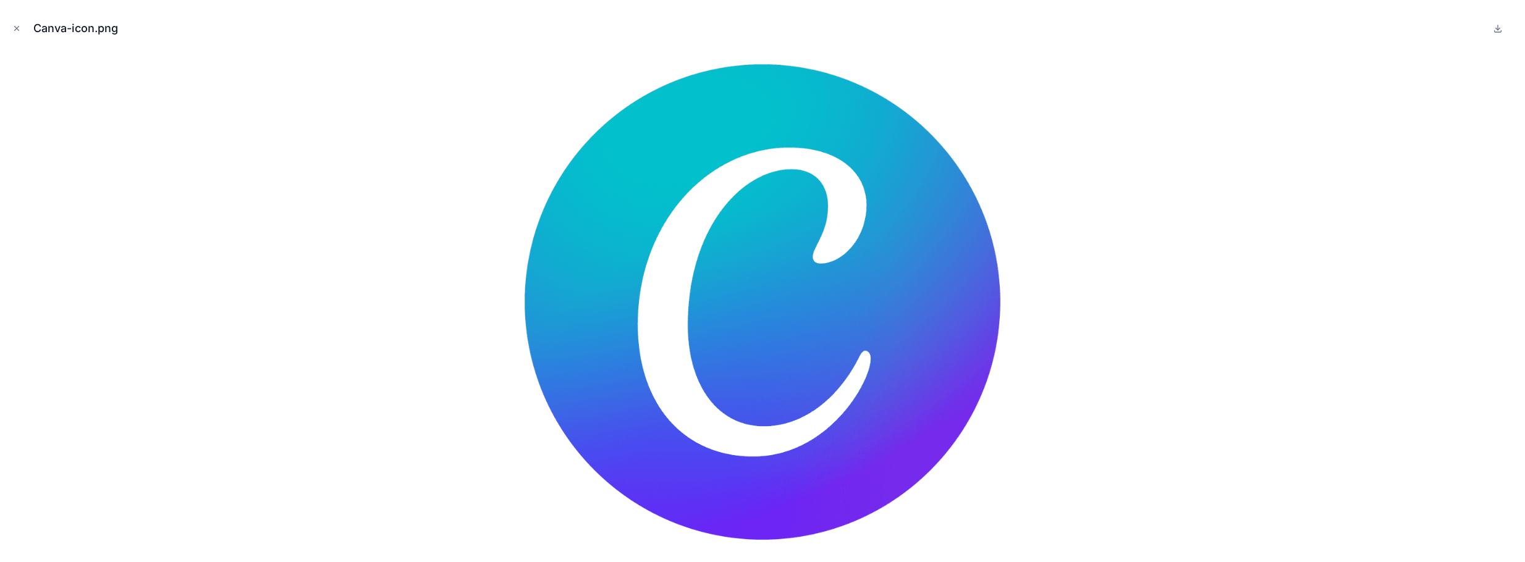
click at [1495, 27] on icon at bounding box center [1498, 28] width 10 height 10
